Goal: Navigation & Orientation: Find specific page/section

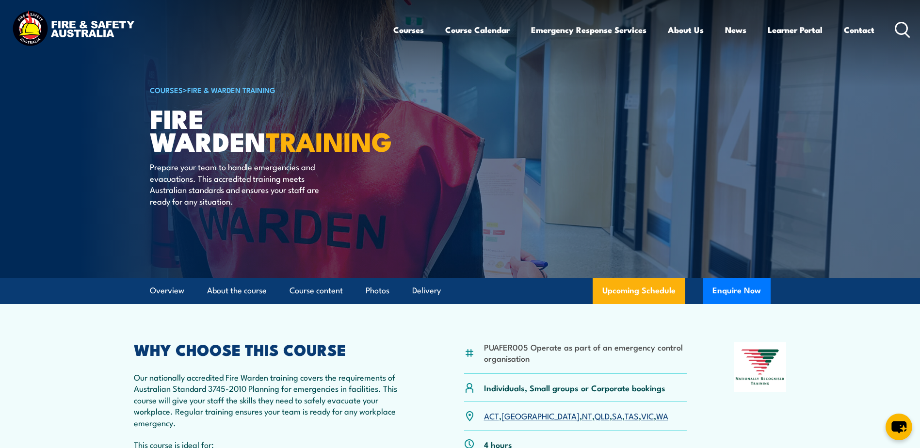
click at [102, 34] on img at bounding box center [73, 30] width 127 height 42
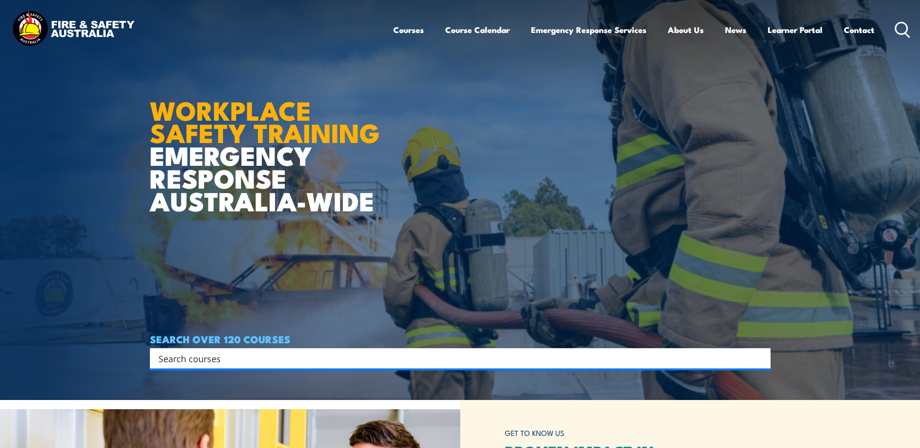
scroll to position [243, 0]
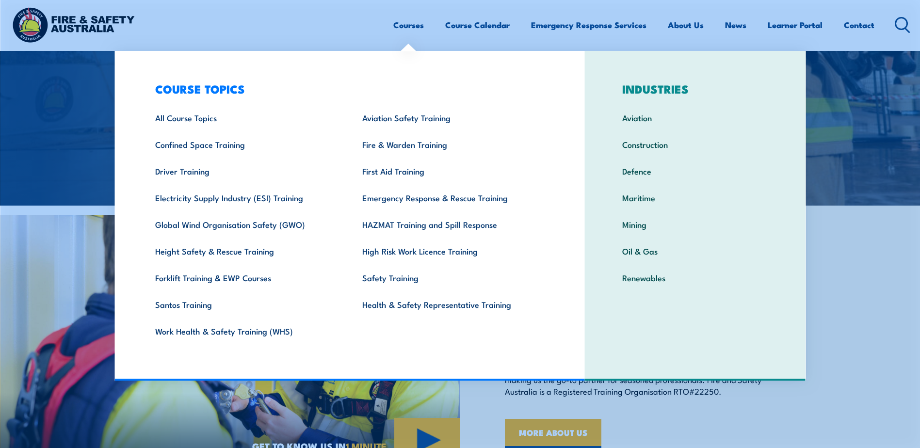
click at [411, 24] on link "Courses" at bounding box center [408, 25] width 31 height 26
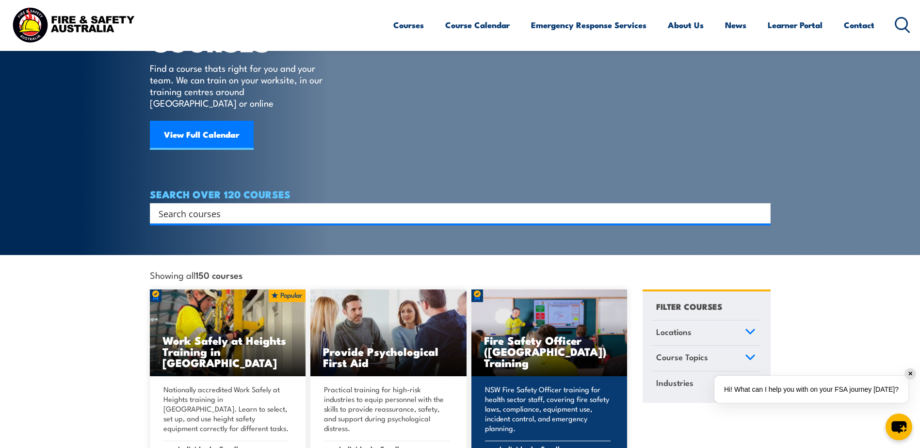
scroll to position [194, 0]
